Goal: Task Accomplishment & Management: Manage account settings

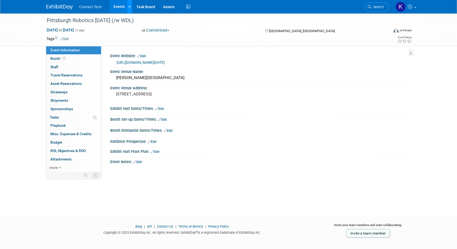
click at [129, 7] on icon at bounding box center [130, 6] width 2 height 3
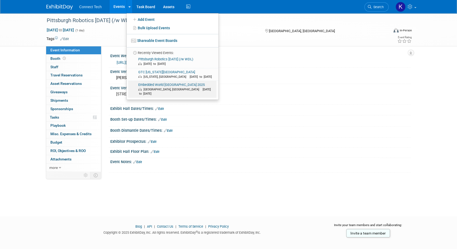
click at [162, 84] on link "Embedded World North America 2025 Anaheim, CA Nov 4, 2025 to Nov 6, 2025" at bounding box center [172, 89] width 88 height 17
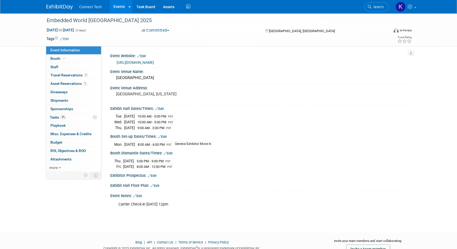
click at [162, 108] on link "Edit" at bounding box center [159, 109] width 9 height 4
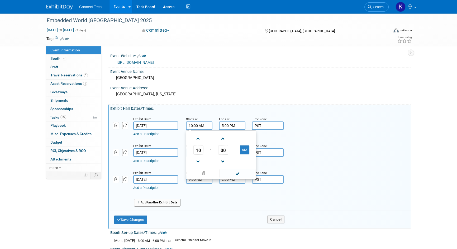
click at [200, 126] on input "10:00 AM" at bounding box center [199, 126] width 26 height 8
click at [197, 160] on span at bounding box center [198, 161] width 9 height 9
type input "9:00 AM"
click at [234, 172] on span at bounding box center [238, 173] width 36 height 9
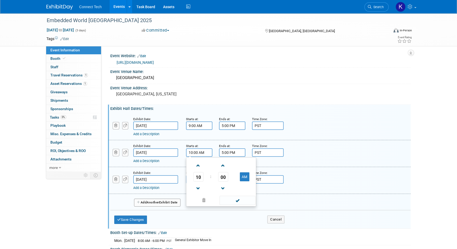
click at [198, 152] on input "10:00 AM" at bounding box center [199, 153] width 26 height 8
click at [198, 182] on link at bounding box center [198, 188] width 10 height 13
click at [201, 186] on span at bounding box center [198, 188] width 9 height 9
click at [200, 163] on span at bounding box center [198, 165] width 9 height 9
type input "9:00 AM"
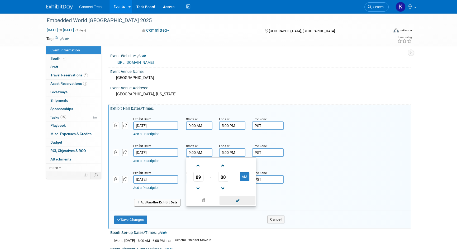
click at [231, 197] on span at bounding box center [238, 200] width 36 height 9
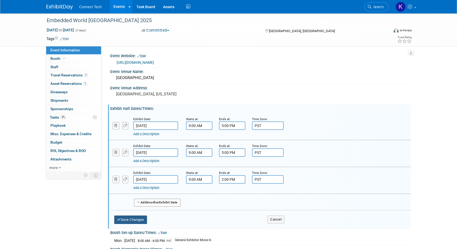
click at [133, 220] on button "Save Changes" at bounding box center [130, 220] width 33 height 8
